Goal: Task Accomplishment & Management: Manage account settings

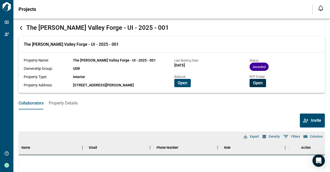
click at [257, 81] on span "Open" at bounding box center [258, 82] width 10 height 5
